Goal: Transaction & Acquisition: Purchase product/service

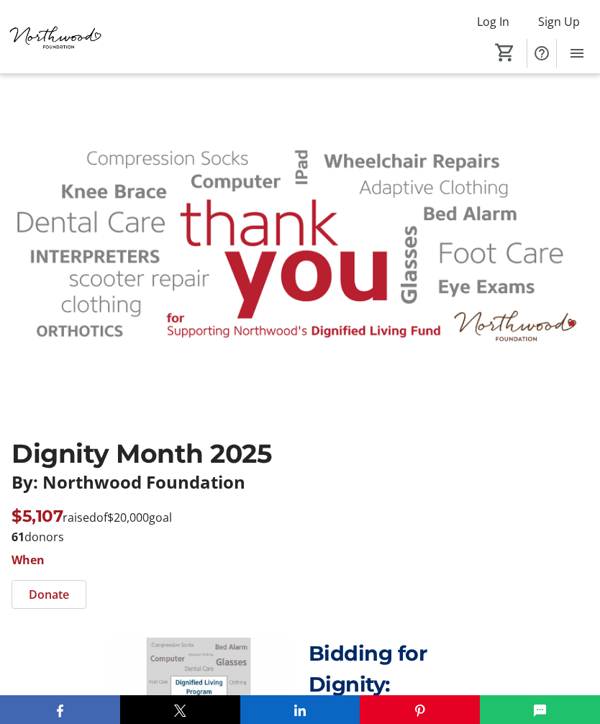
click at [53, 591] on span "Donate" at bounding box center [49, 593] width 40 height 17
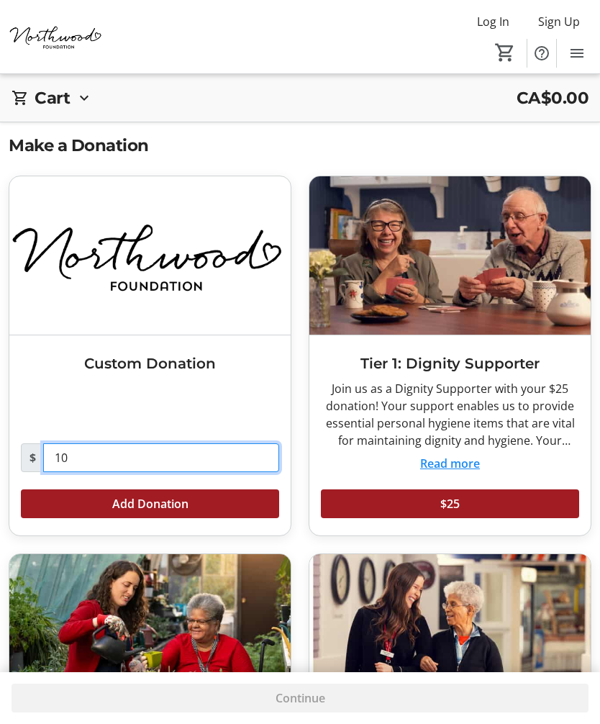
click at [81, 455] on input "10" at bounding box center [161, 457] width 236 height 29
type input "1"
type input "75.00"
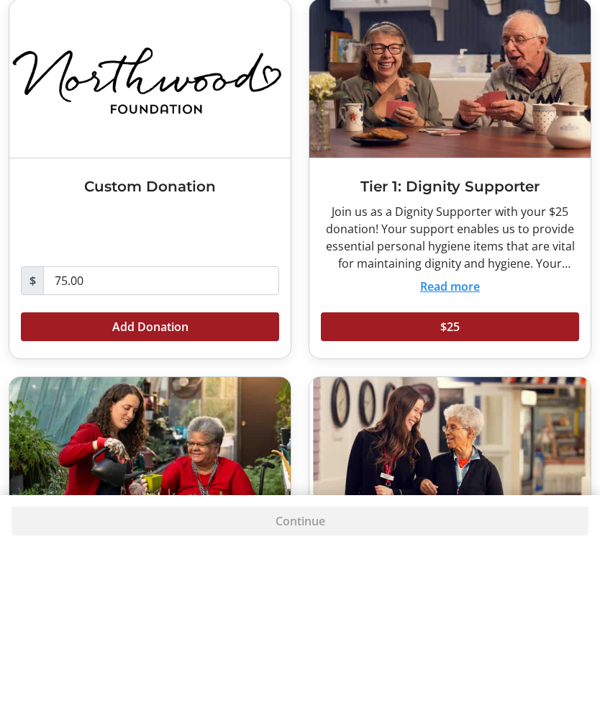
click at [176, 495] on span "Add Donation" at bounding box center [150, 503] width 76 height 17
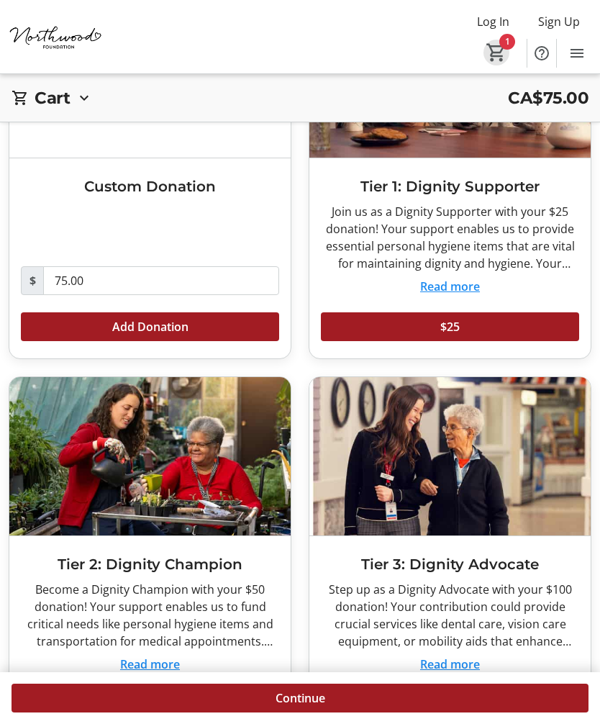
click at [502, 50] on mat-icon "1" at bounding box center [496, 53] width 22 height 22
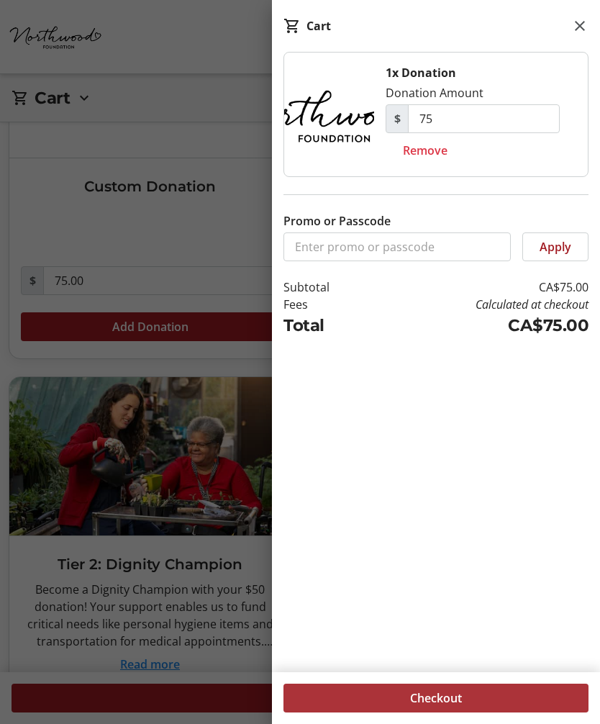
click at [460, 692] on span "Checkout" at bounding box center [436, 697] width 52 height 17
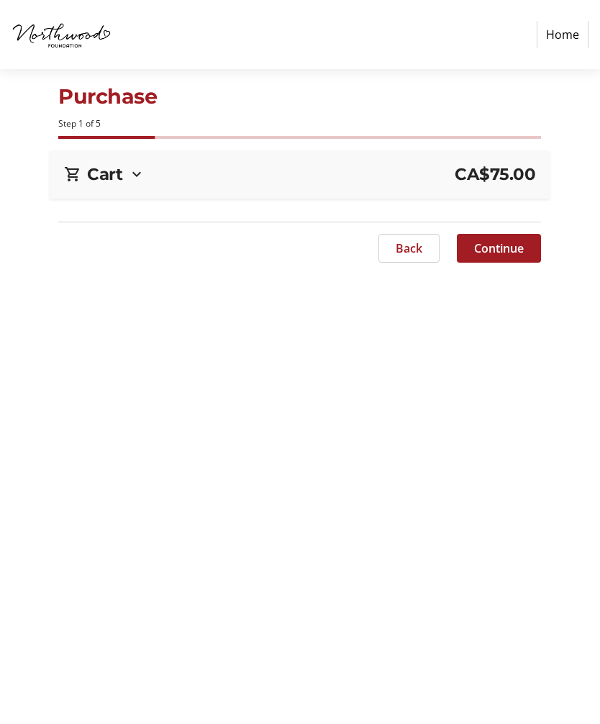
select select "CA"
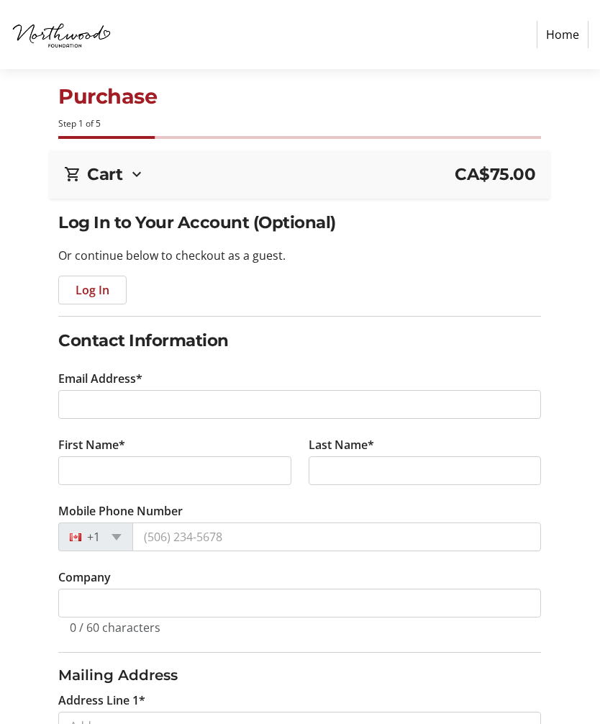
click at [100, 292] on span "Log In" at bounding box center [93, 289] width 34 height 17
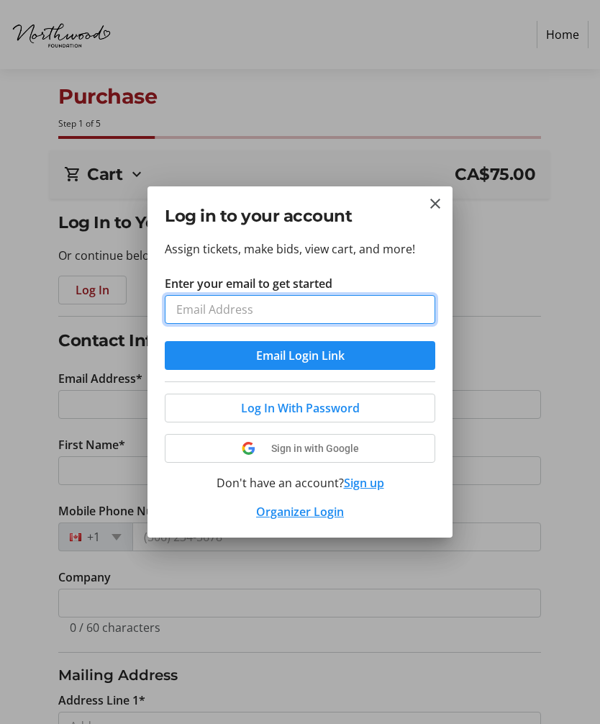
click at [304, 314] on input "Enter your email to get started" at bounding box center [300, 309] width 270 height 29
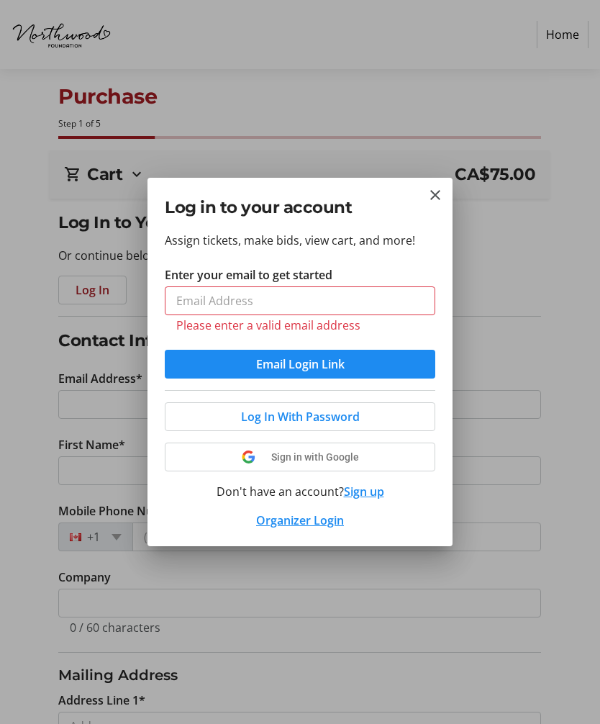
type input "[EMAIL_ADDRESS][DOMAIN_NAME]"
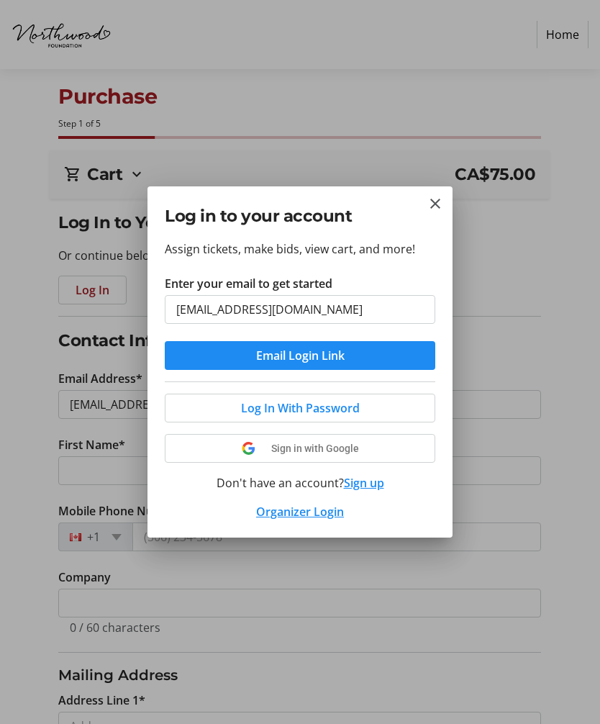
click at [358, 403] on span "Log In With Password" at bounding box center [300, 407] width 119 height 17
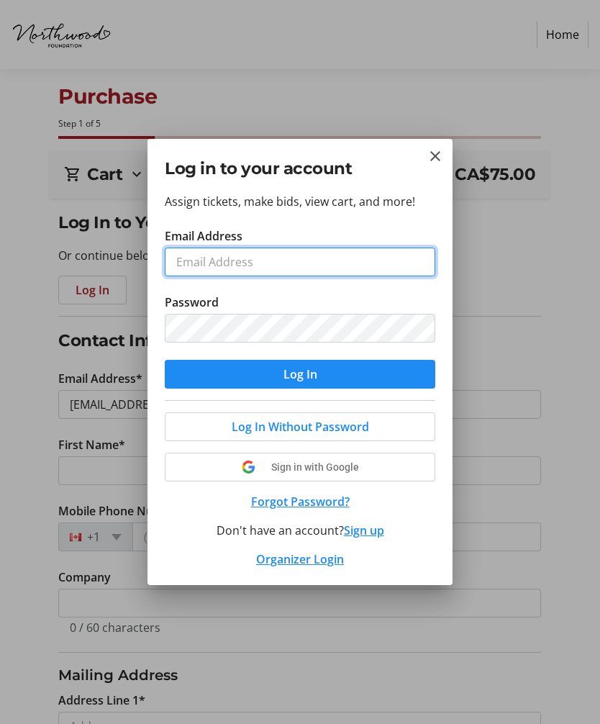
click at [259, 260] on input "Email Address" at bounding box center [300, 261] width 270 height 29
click at [360, 423] on button "Log In Without Password" at bounding box center [300, 426] width 270 height 29
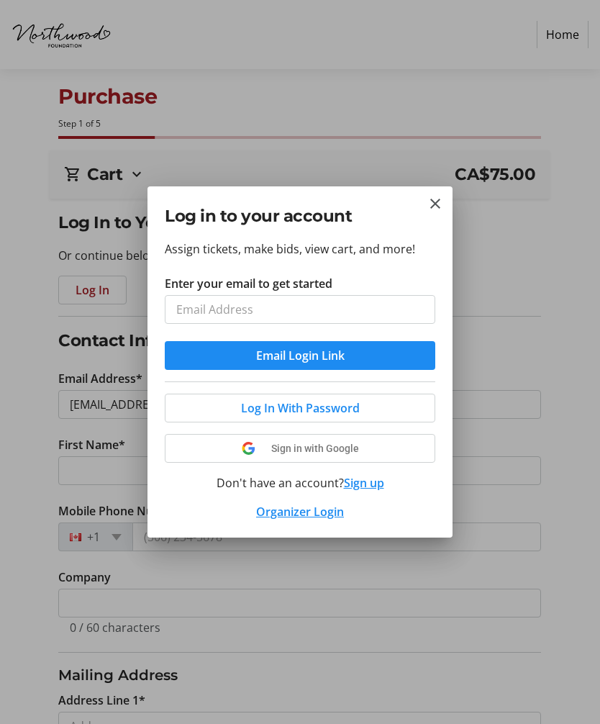
click at [327, 349] on span "Email Login Link" at bounding box center [300, 355] width 88 height 17
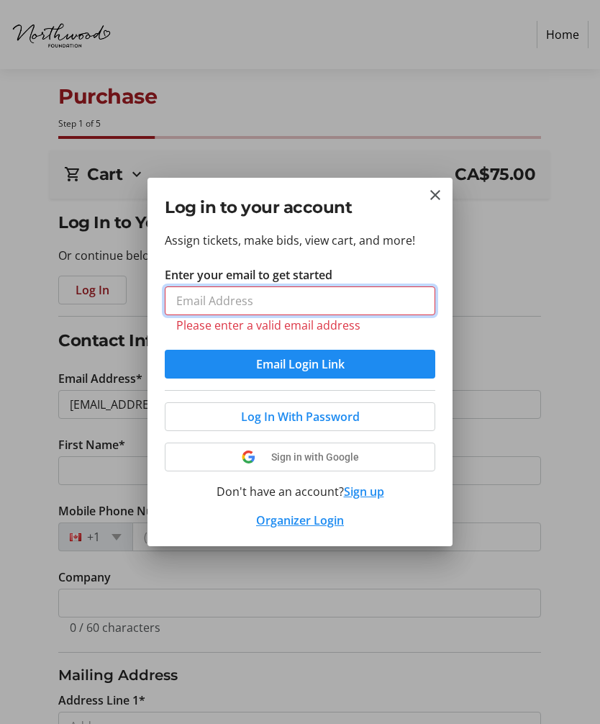
click at [225, 293] on input "Enter your email to get started" at bounding box center [300, 300] width 270 height 29
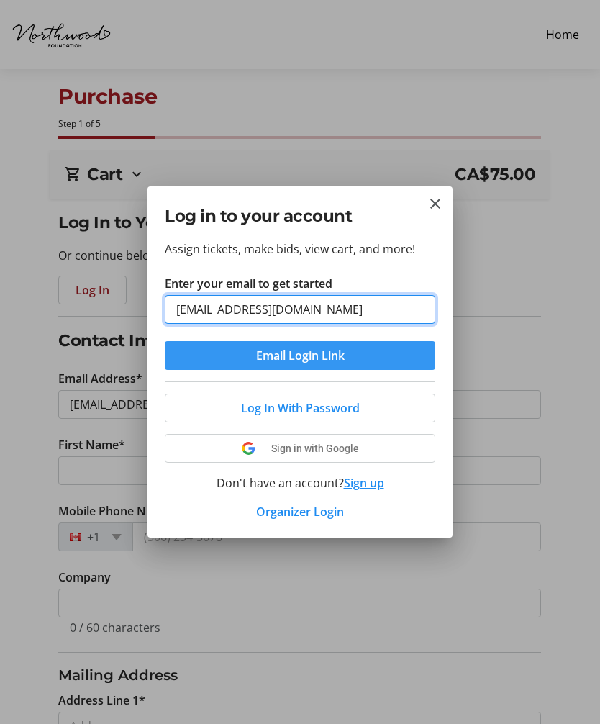
type input "[EMAIL_ADDRESS][DOMAIN_NAME]"
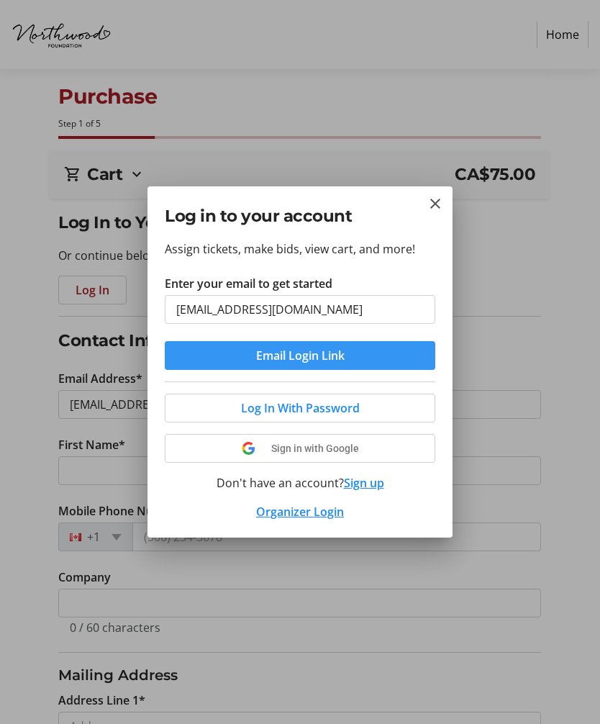
click at [318, 352] on span "Email Login Link" at bounding box center [300, 355] width 88 height 17
